Goal: Transaction & Acquisition: Purchase product/service

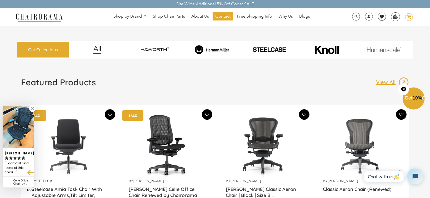
click at [410, 15] on icon "image/svg+xml Layer 1" at bounding box center [409, 17] width 8 height 8
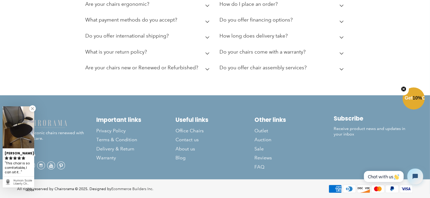
scroll to position [141, 0]
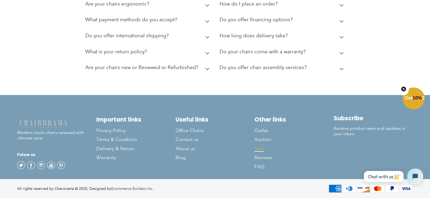
click at [262, 148] on span "Sale" at bounding box center [258, 149] width 9 height 6
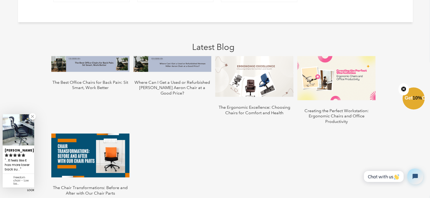
scroll to position [841, 0]
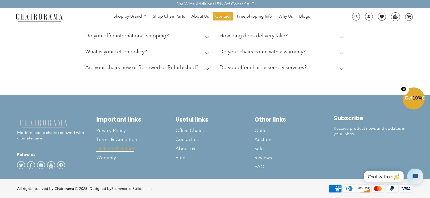
click at [125, 147] on span "Delivery & Return" at bounding box center [115, 149] width 38 height 6
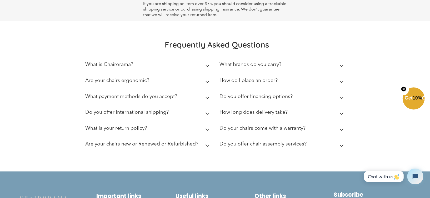
scroll to position [140, 0]
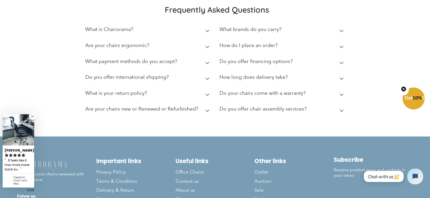
click at [153, 109] on h2 "Are your chairs new or Renewed or Refurbished?" at bounding box center [141, 109] width 113 height 6
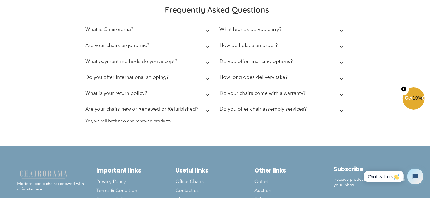
click at [154, 109] on h2 "Are your chairs new or Renewed or Refurbished?" at bounding box center [141, 109] width 113 height 6
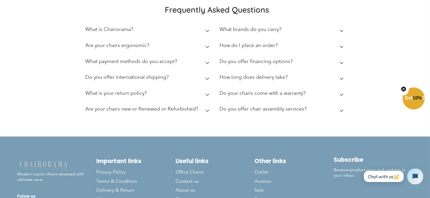
click at [130, 77] on h2 "Do you offer international shipping?" at bounding box center [126, 77] width 83 height 6
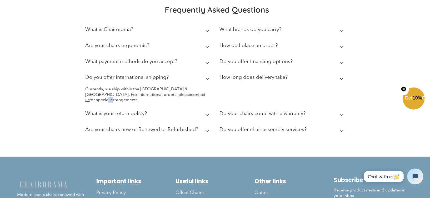
click at [155, 96] on p "Currently, we ship within the US & Canada. For international orders, please con…" at bounding box center [148, 94] width 126 height 16
click at [121, 93] on link "contact us" at bounding box center [145, 97] width 120 height 11
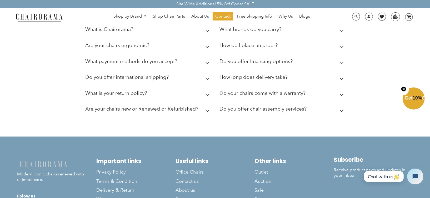
click at [161, 79] on h2 "Do you offer international shipping?" at bounding box center [126, 77] width 83 height 6
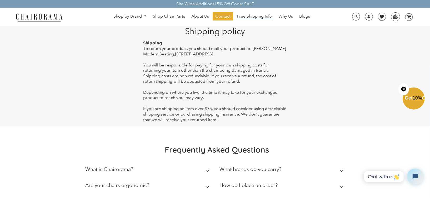
click at [255, 16] on span "Free Shipping Info" at bounding box center [254, 17] width 35 height 6
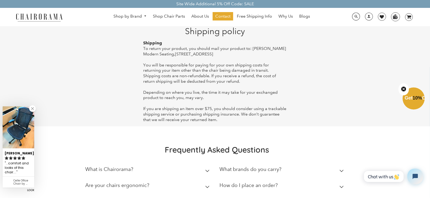
click at [34, 108] on link at bounding box center [32, 108] width 7 height 7
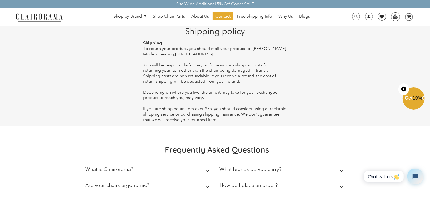
click at [166, 17] on span "Shop Chair Parts" at bounding box center [169, 17] width 32 height 6
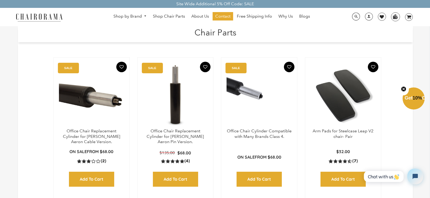
click at [358, 94] on img at bounding box center [342, 96] width 65 height 66
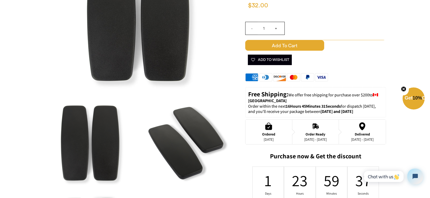
scroll to position [70, 0]
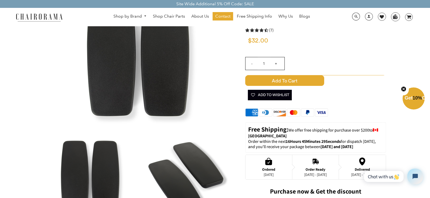
click at [295, 80] on span "Add to Cart" at bounding box center [284, 80] width 79 height 11
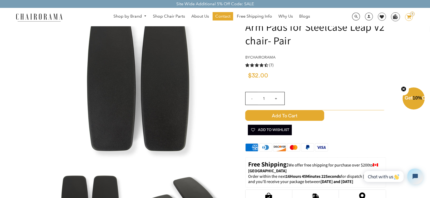
click at [408, 17] on icon "image/svg+xml Layer 1" at bounding box center [409, 17] width 8 height 8
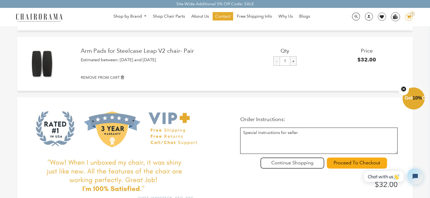
scroll to position [70, 0]
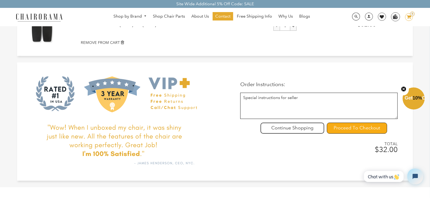
click at [355, 126] on input "Proceed To Checkout" at bounding box center [357, 128] width 60 height 11
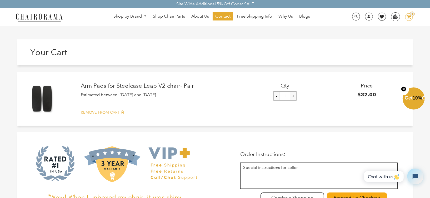
click at [89, 114] on small "REMOVE FROM CART" at bounding box center [100, 112] width 39 height 5
